Goal: Register for event/course

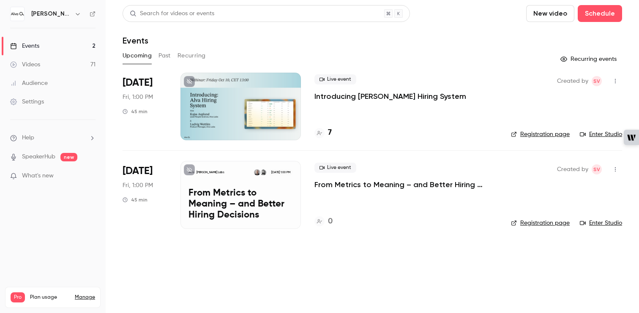
click at [162, 58] on button "Past" at bounding box center [165, 56] width 12 height 14
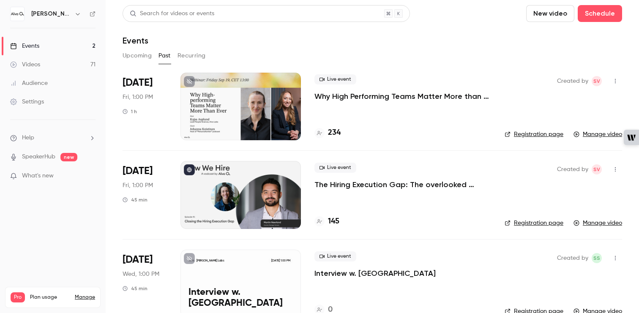
click at [412, 96] on p "Why High Performing Teams Matter More than Ever" at bounding box center [403, 96] width 177 height 10
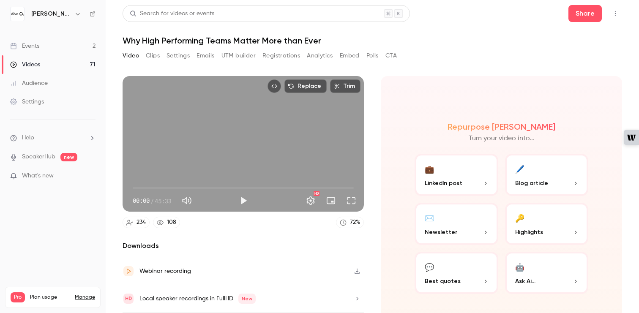
click at [134, 56] on button "Video" at bounding box center [131, 56] width 16 height 14
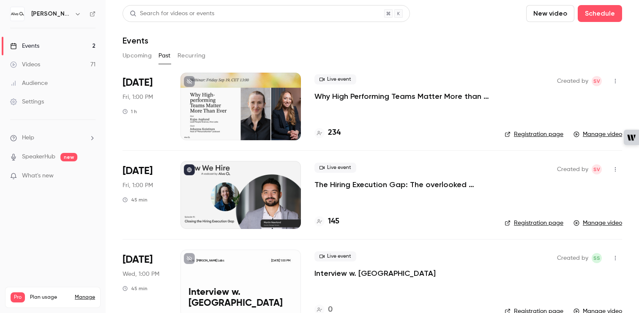
click at [618, 79] on icon "button" at bounding box center [615, 81] width 7 height 6
click at [492, 60] on div at bounding box center [319, 156] width 639 height 313
click at [545, 132] on link "Registration page" at bounding box center [534, 134] width 59 height 8
